Goal: Information Seeking & Learning: Compare options

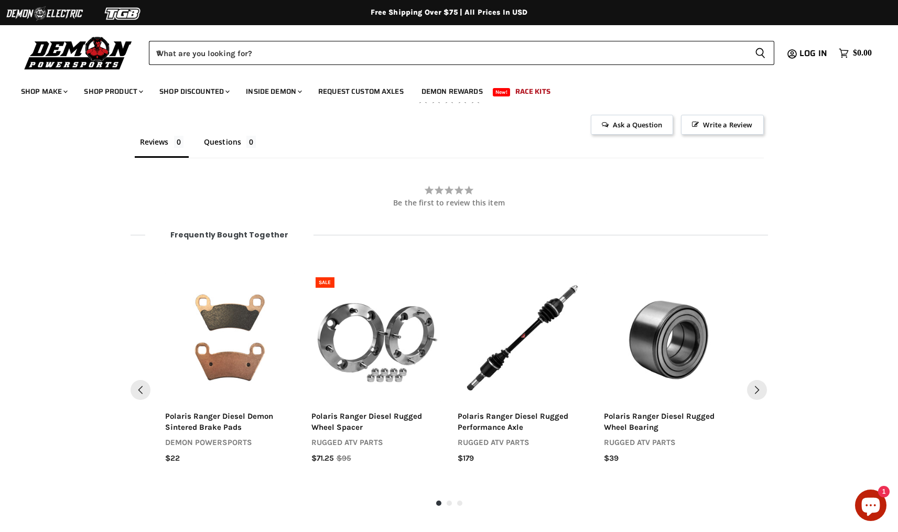
scroll to position [1116, 0]
